Goal: Navigation & Orientation: Understand site structure

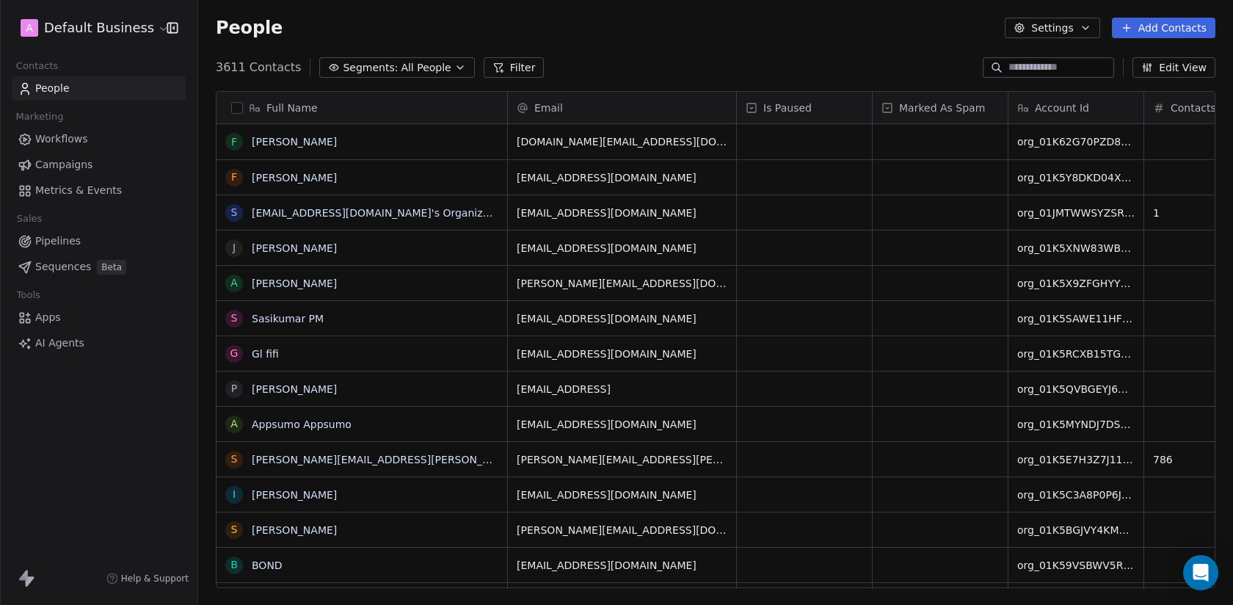
scroll to position [532, 1035]
click at [97, 166] on link "Campaigns" at bounding box center [99, 165] width 174 height 24
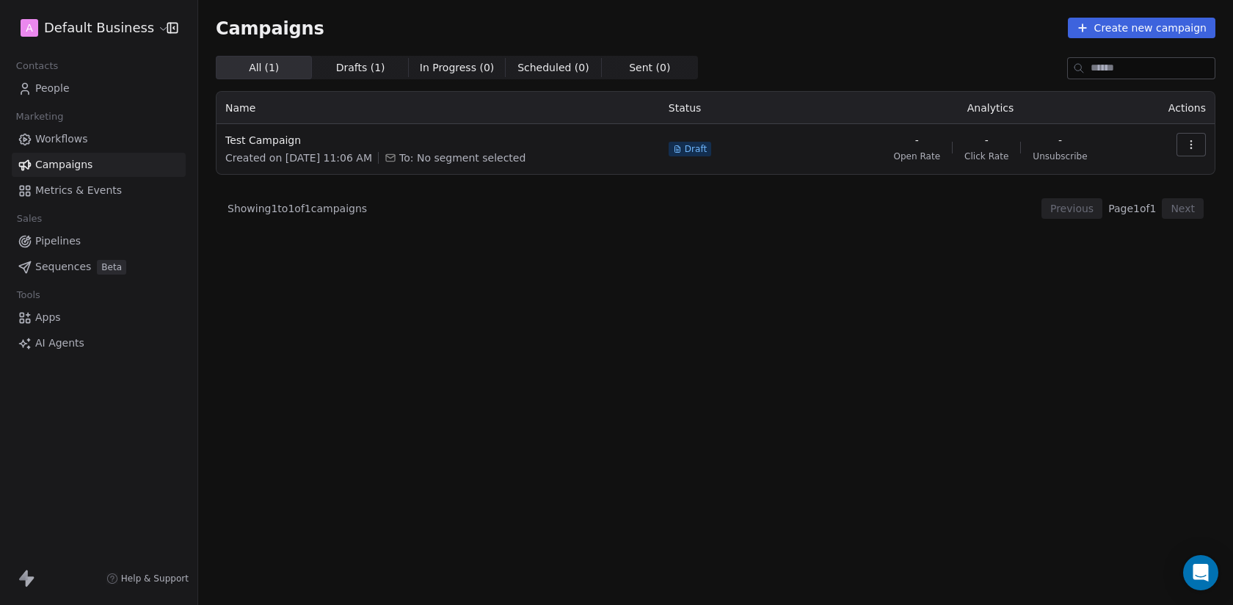
click at [103, 257] on link "Sequences Beta" at bounding box center [99, 267] width 174 height 24
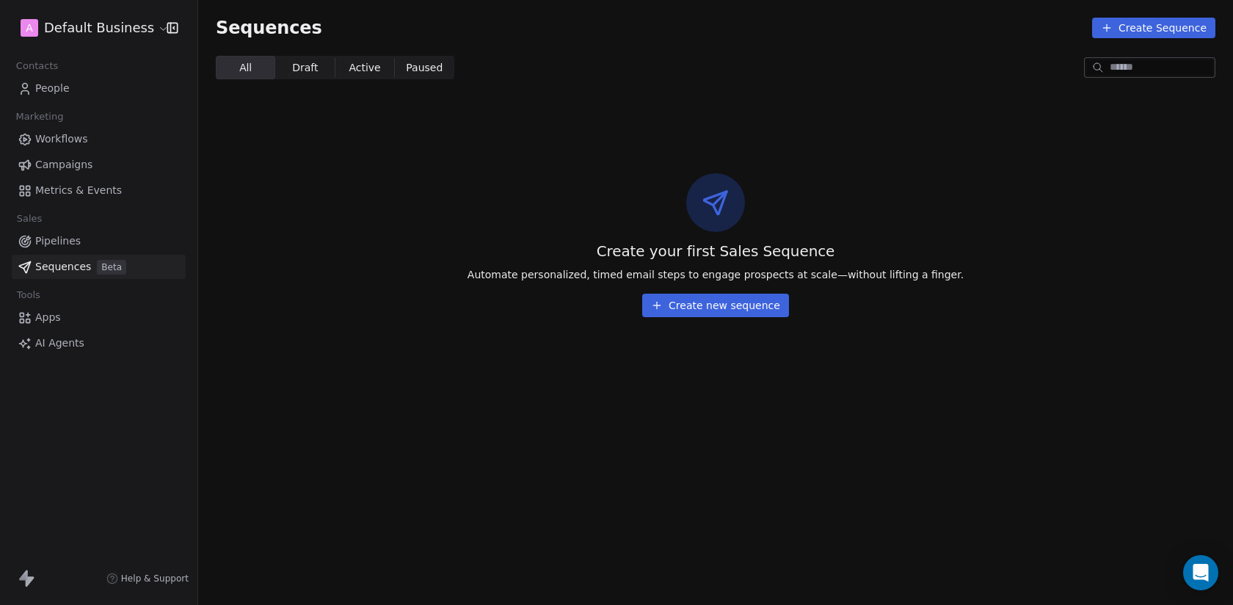
click at [74, 135] on span "Workflows" at bounding box center [61, 138] width 53 height 15
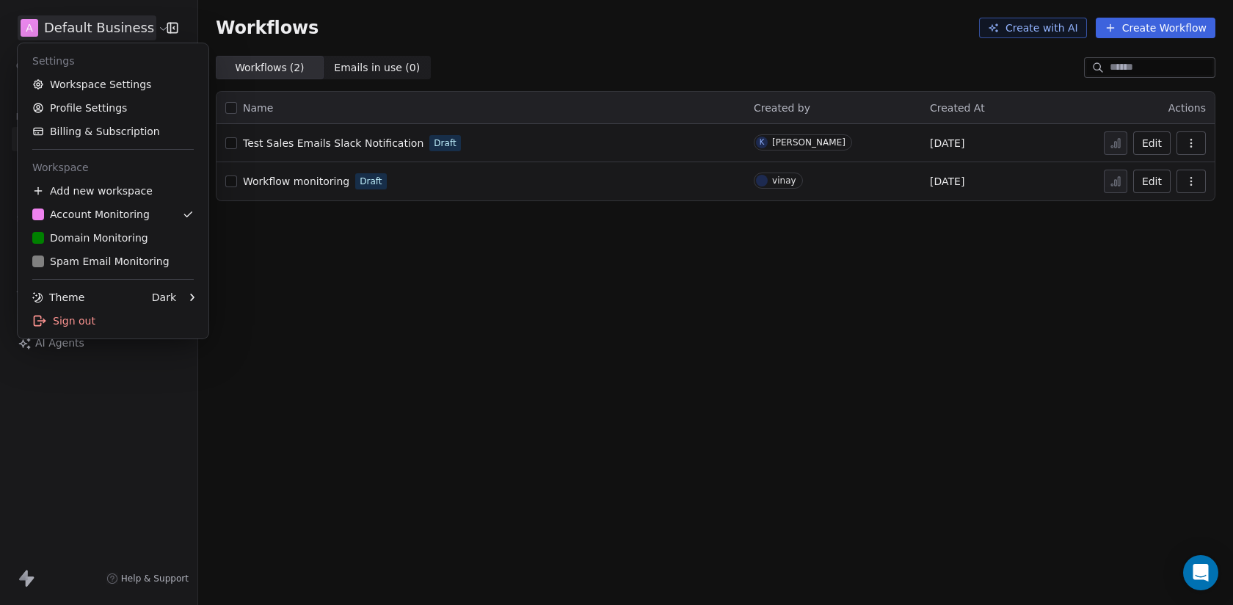
click at [145, 20] on html "A Default Business Contacts People Marketing Workflows Campaigns Metrics & Even…" at bounding box center [616, 302] width 1233 height 605
click at [119, 309] on div "Sign out" at bounding box center [112, 320] width 179 height 23
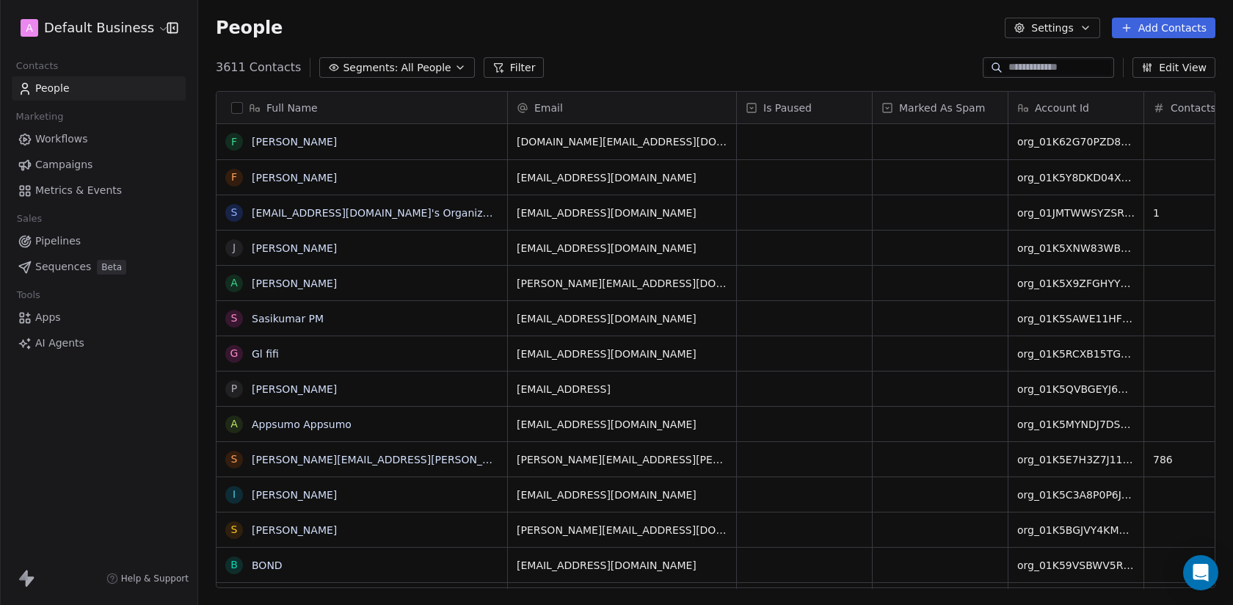
scroll to position [532, 1035]
click at [112, 257] on link "Sequences Beta" at bounding box center [99, 267] width 174 height 24
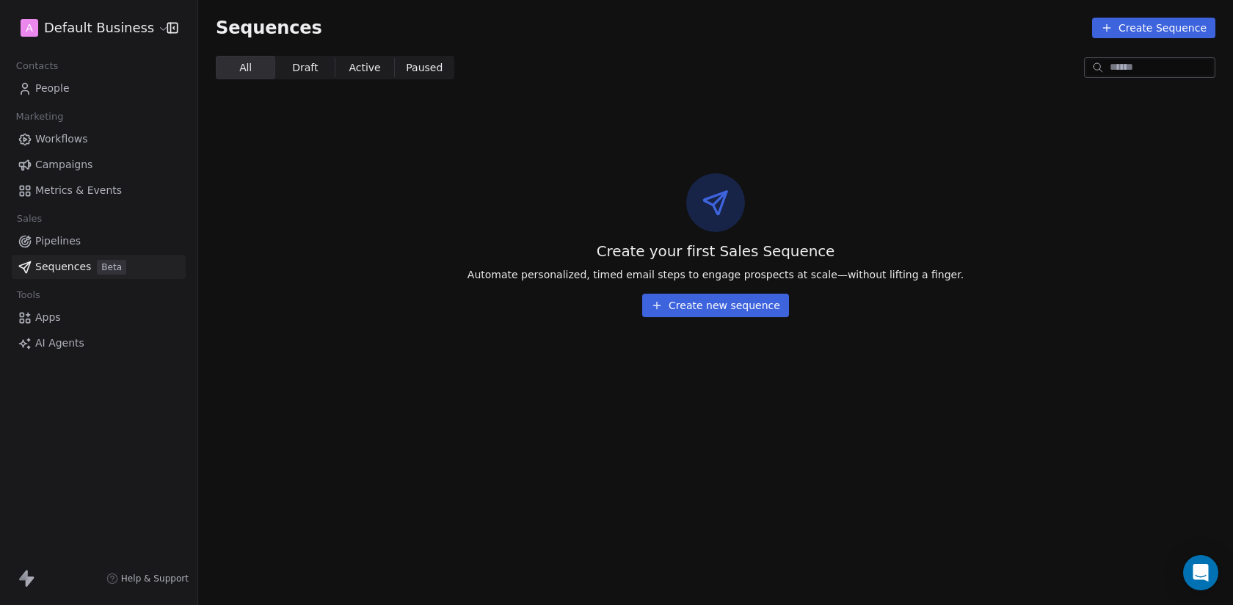
click at [115, 241] on link "Pipelines" at bounding box center [99, 241] width 174 height 24
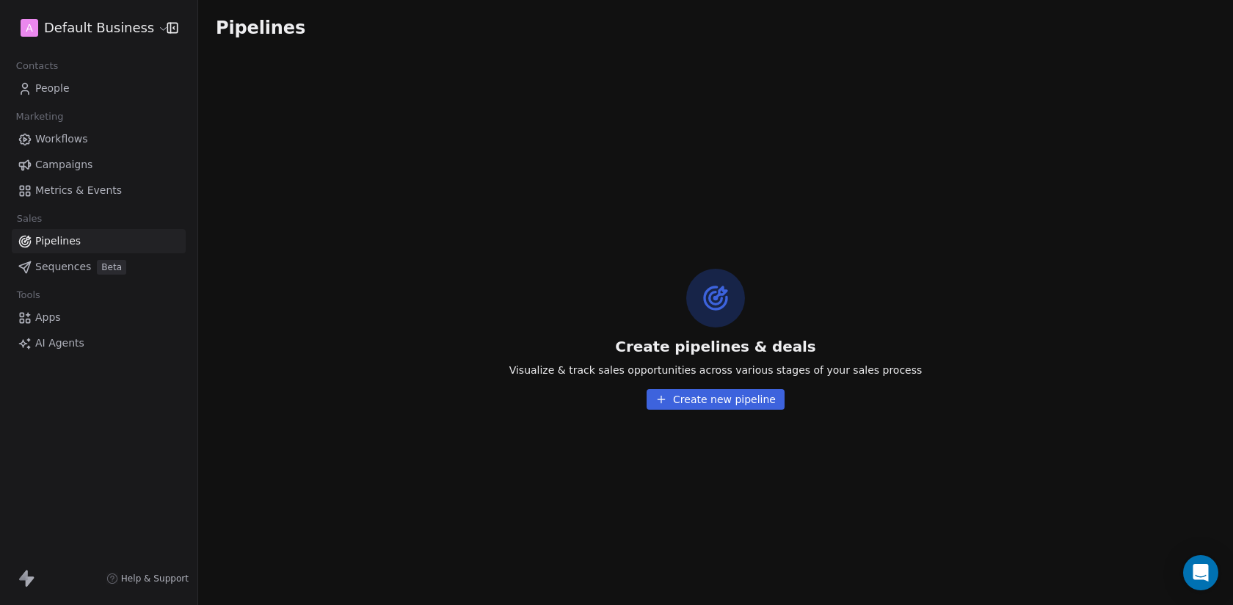
click at [69, 140] on span "Workflows" at bounding box center [61, 138] width 53 height 15
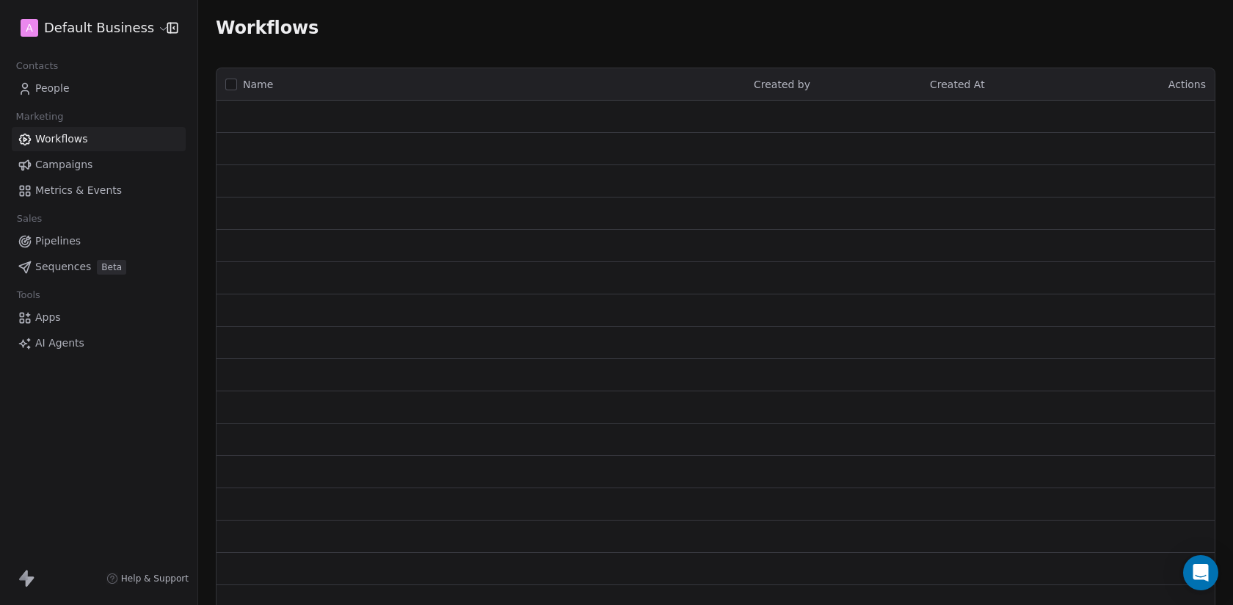
click at [76, 181] on link "Metrics & Events" at bounding box center [99, 190] width 174 height 24
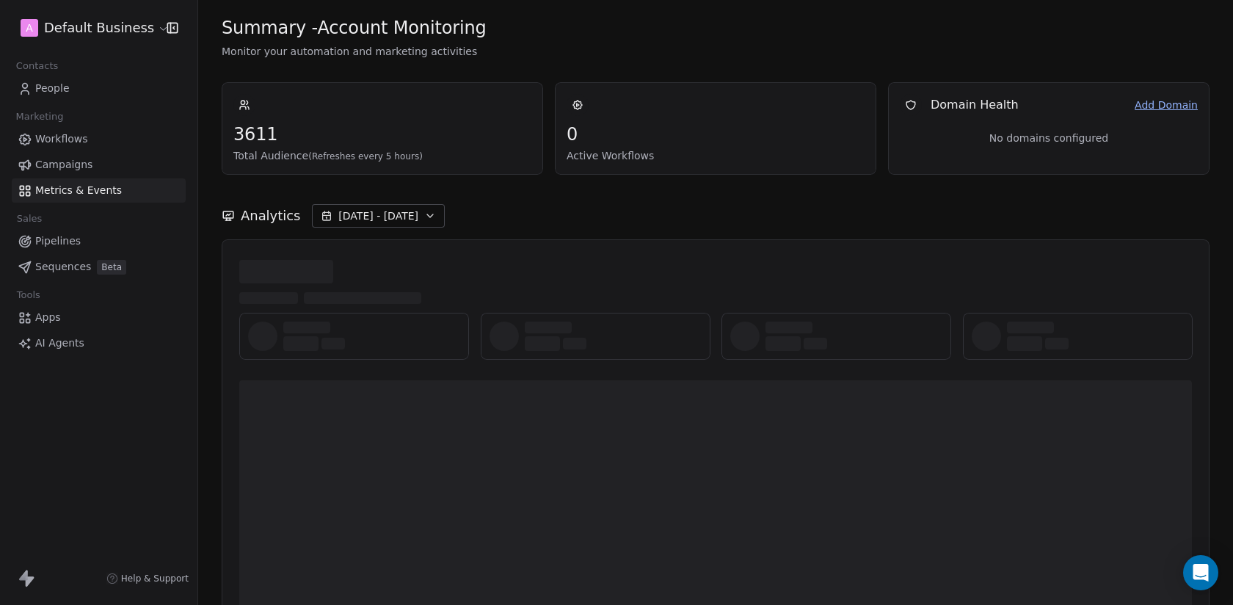
click at [75, 167] on span "Campaigns" at bounding box center [63, 164] width 57 height 15
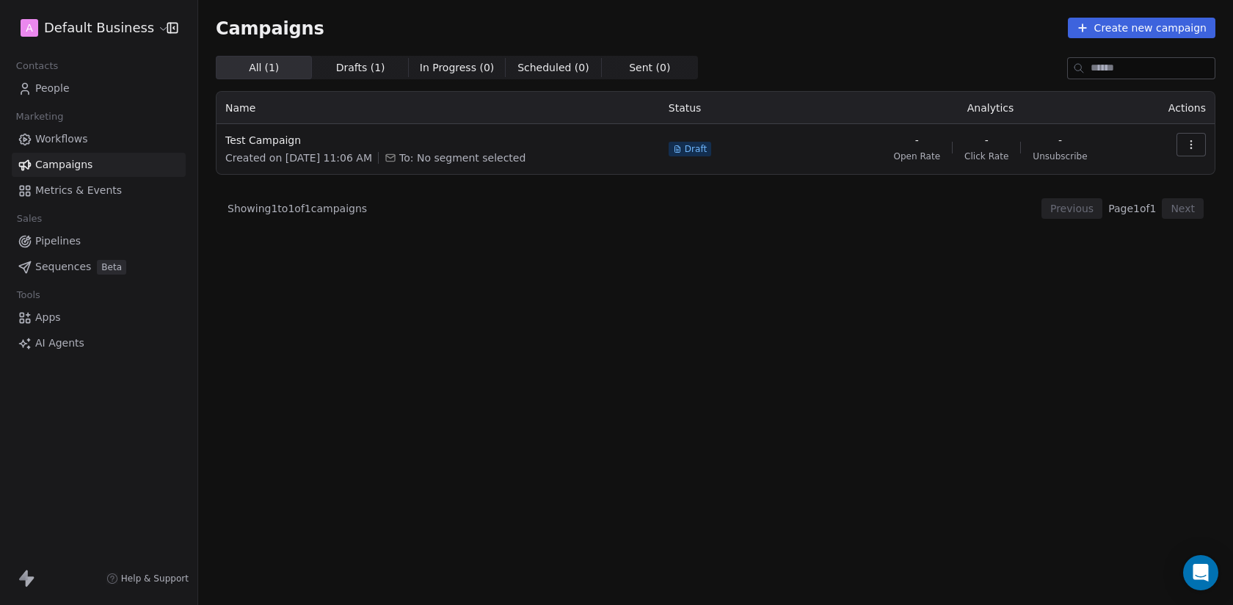
click at [81, 267] on span "Sequences" at bounding box center [63, 266] width 56 height 15
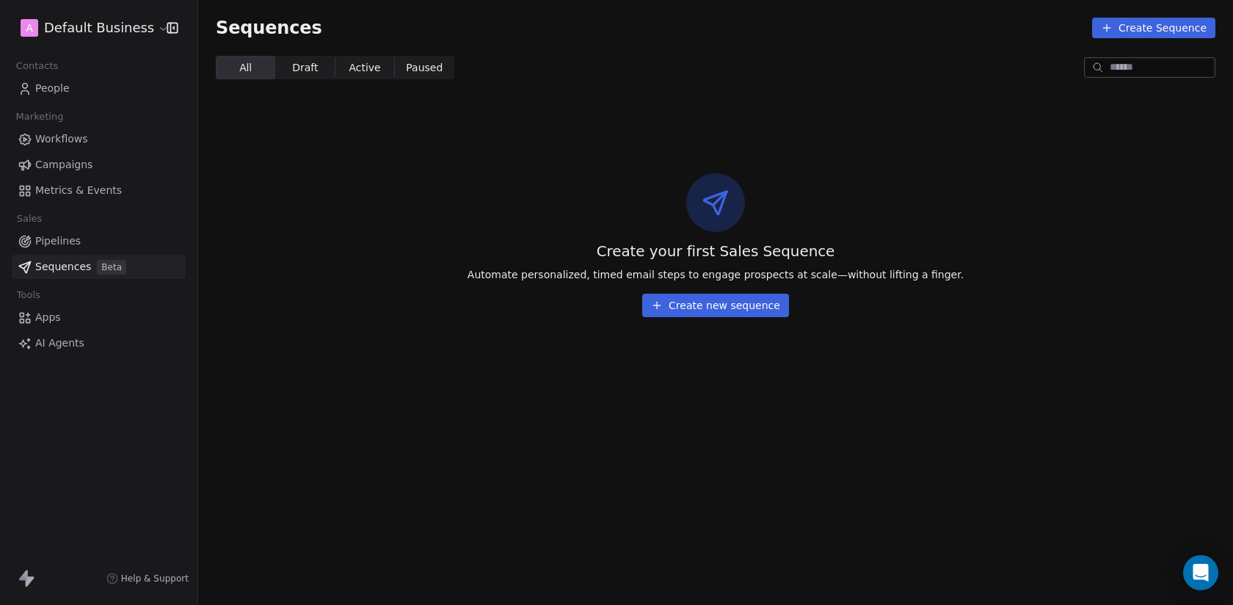
click at [93, 91] on link "People" at bounding box center [99, 88] width 174 height 24
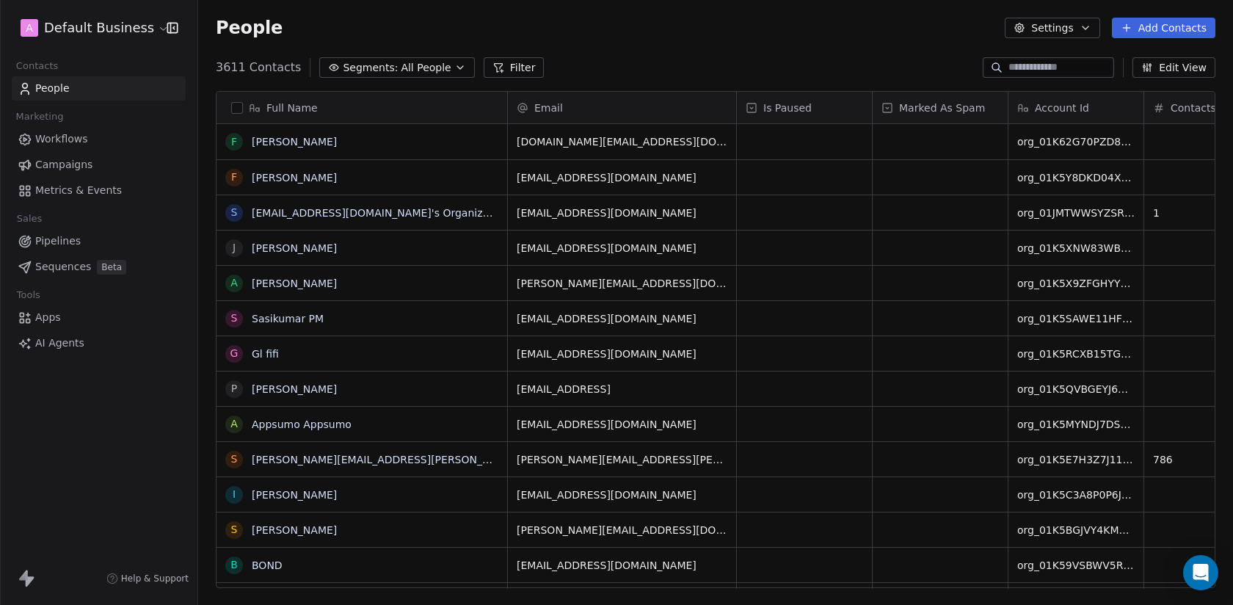
scroll to position [532, 1035]
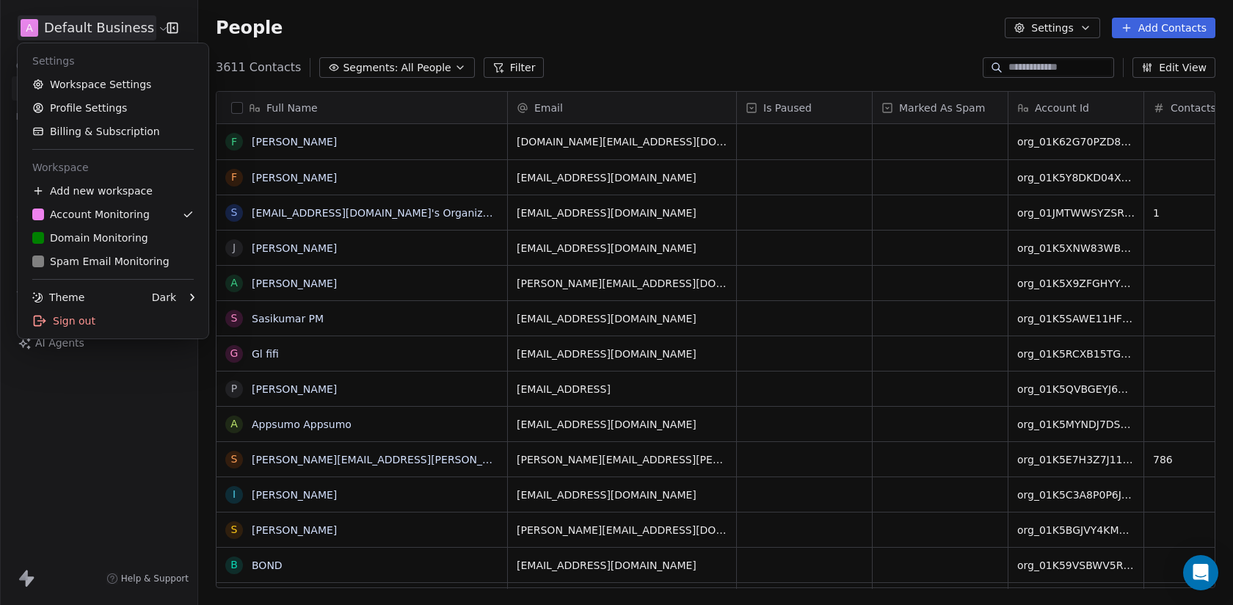
click at [109, 27] on html "A Default Business Contacts People Marketing Workflows Campaigns Metrics & Even…" at bounding box center [616, 302] width 1233 height 605
click at [110, 27] on html "A Default Business Contacts People Marketing Workflows Campaigns Metrics & Even…" at bounding box center [616, 302] width 1233 height 605
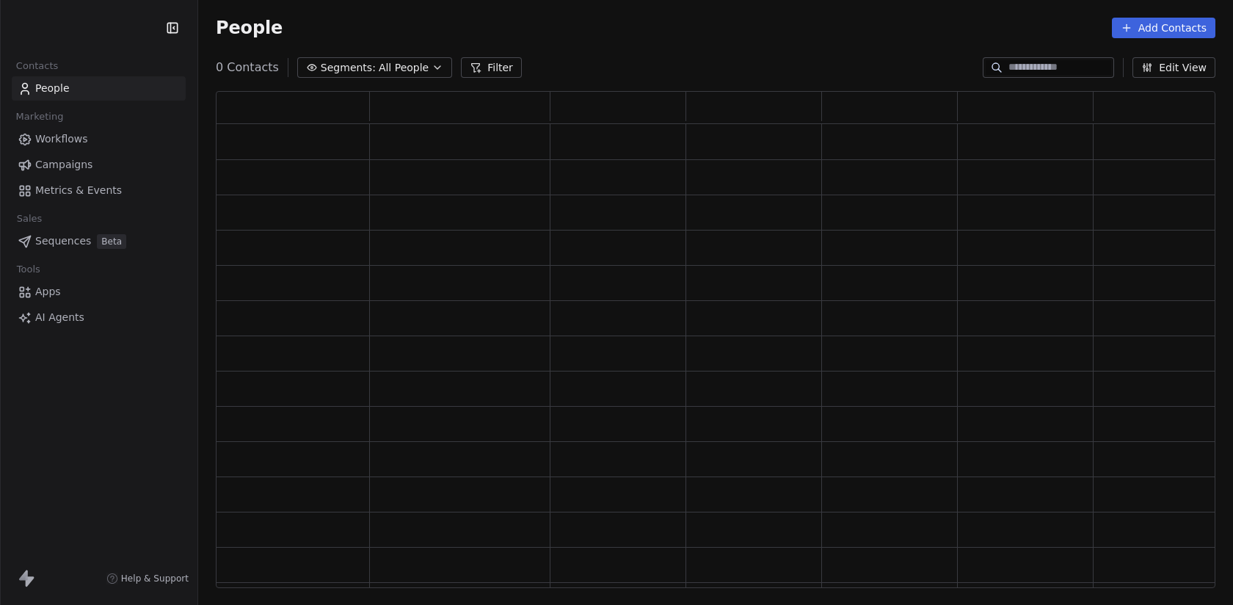
scroll to position [497, 1000]
